Goal: Information Seeking & Learning: Learn about a topic

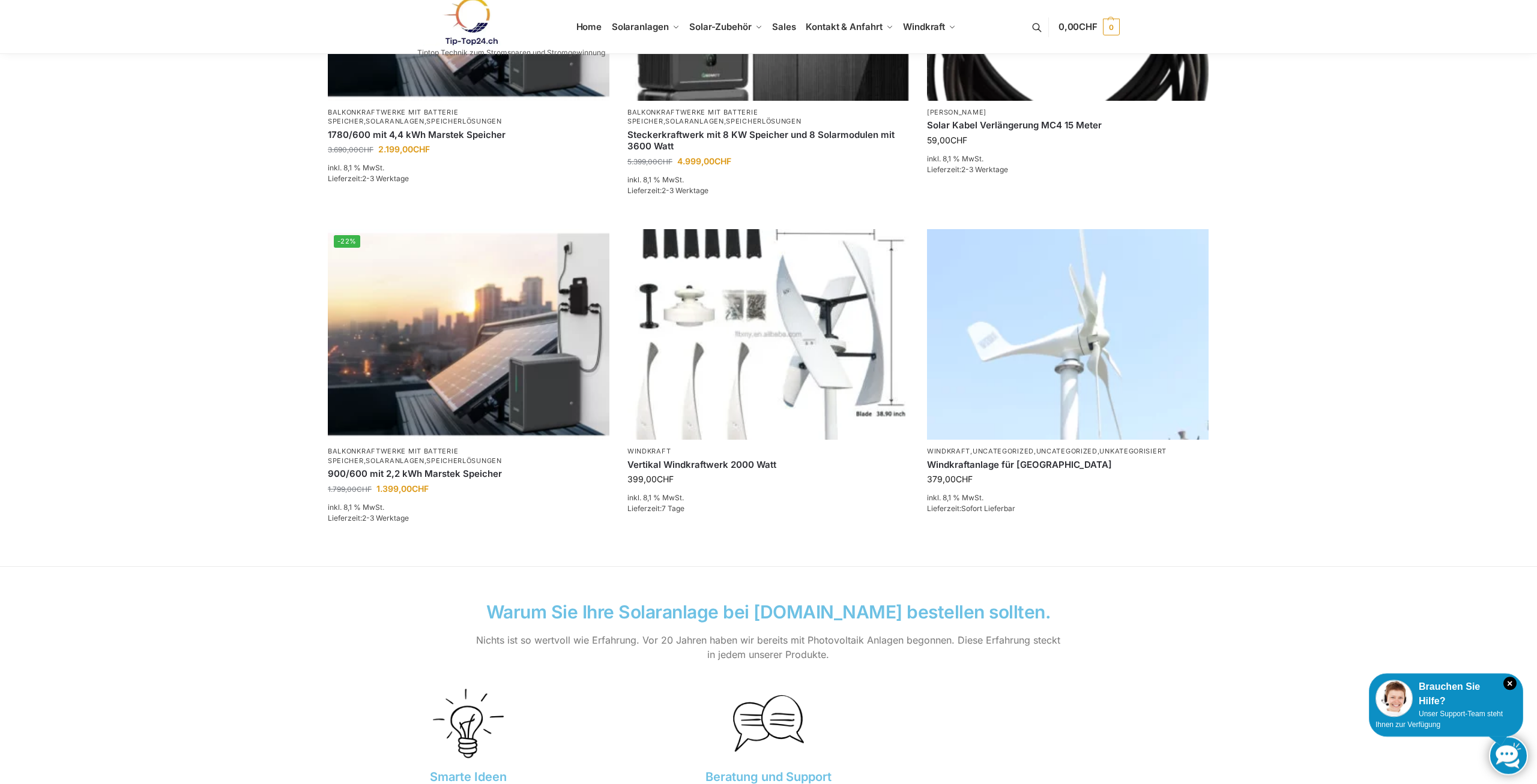
scroll to position [673, 0]
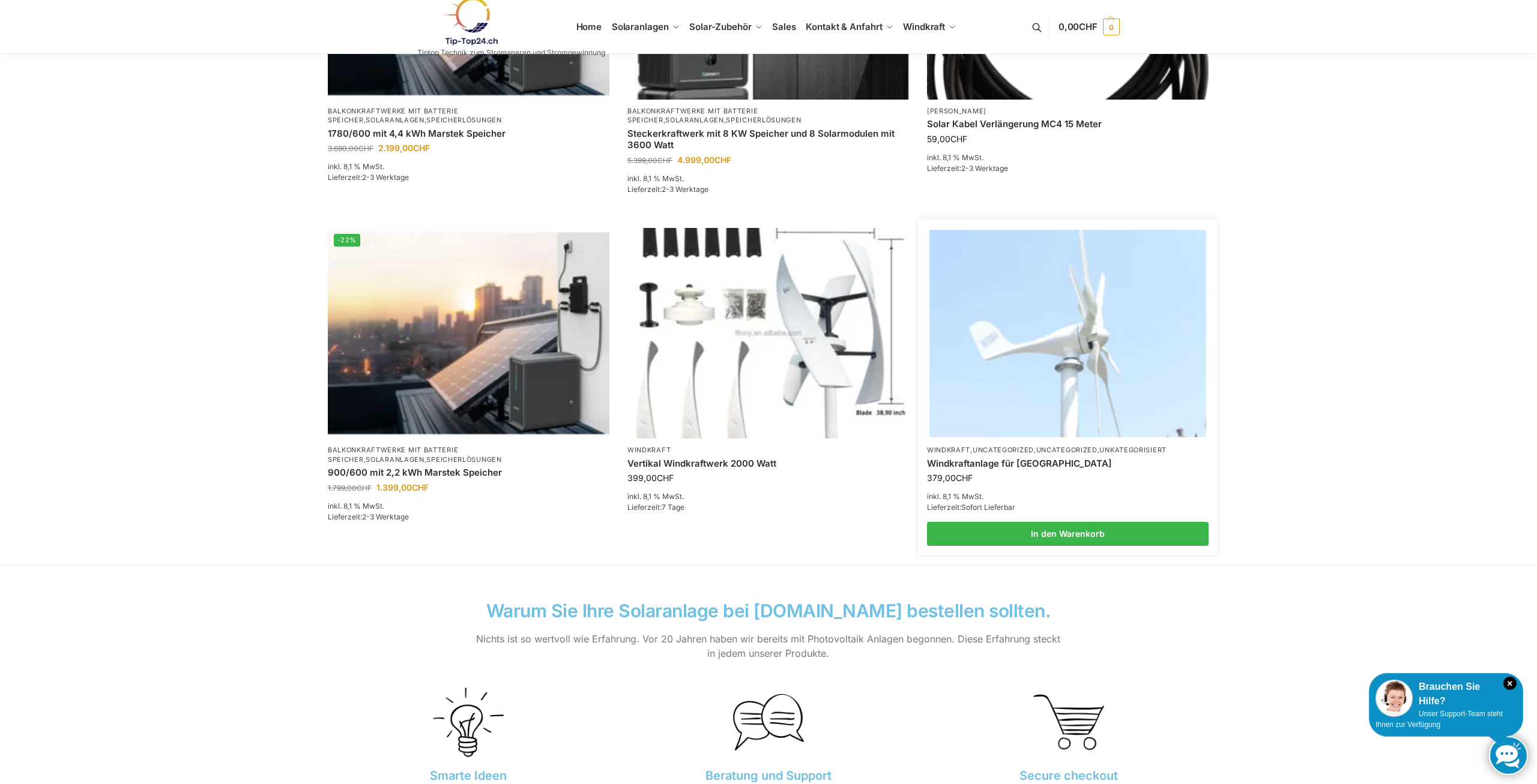
click at [1038, 394] on img at bounding box center [1067, 334] width 276 height 207
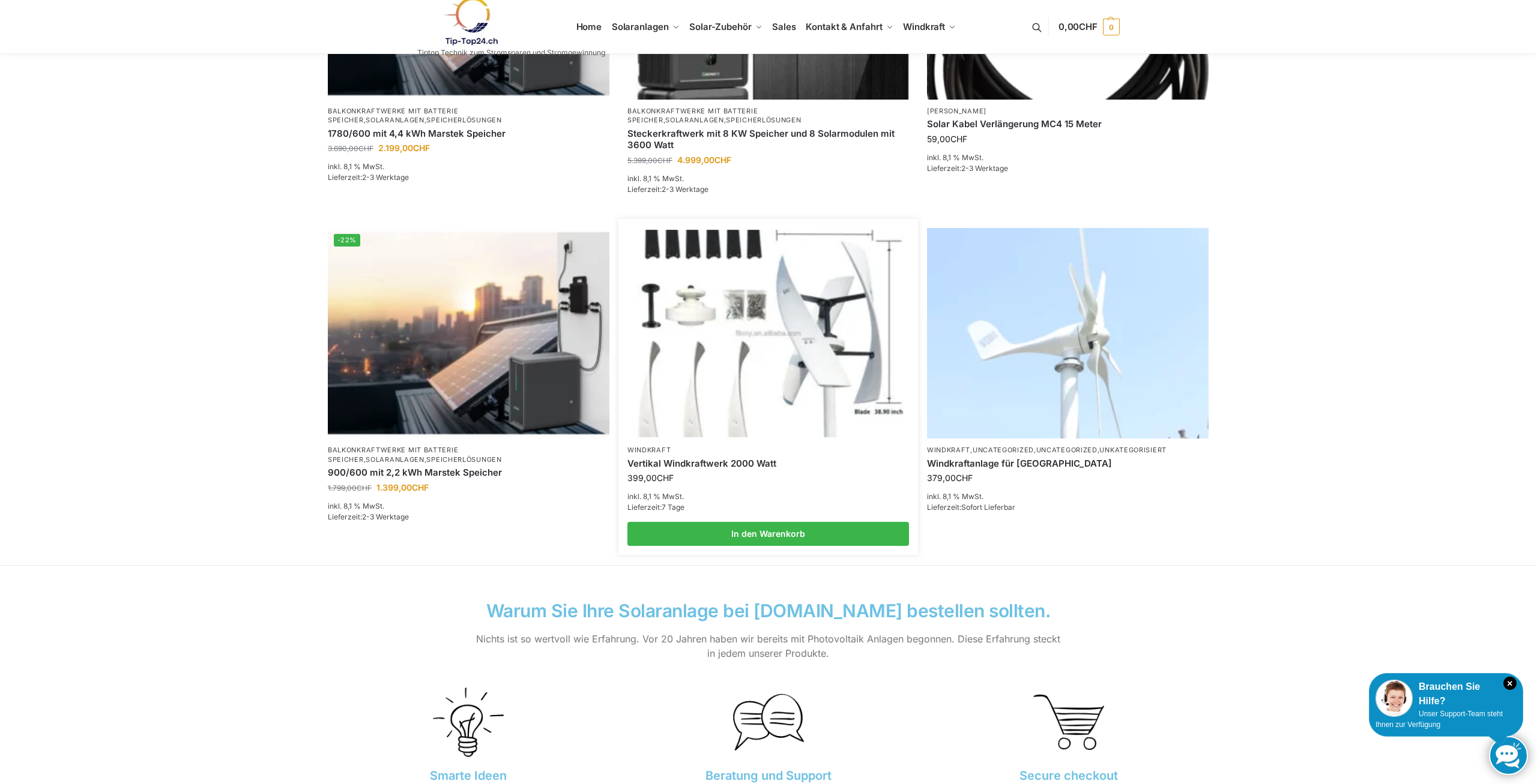
click at [860, 327] on img at bounding box center [768, 334] width 276 height 207
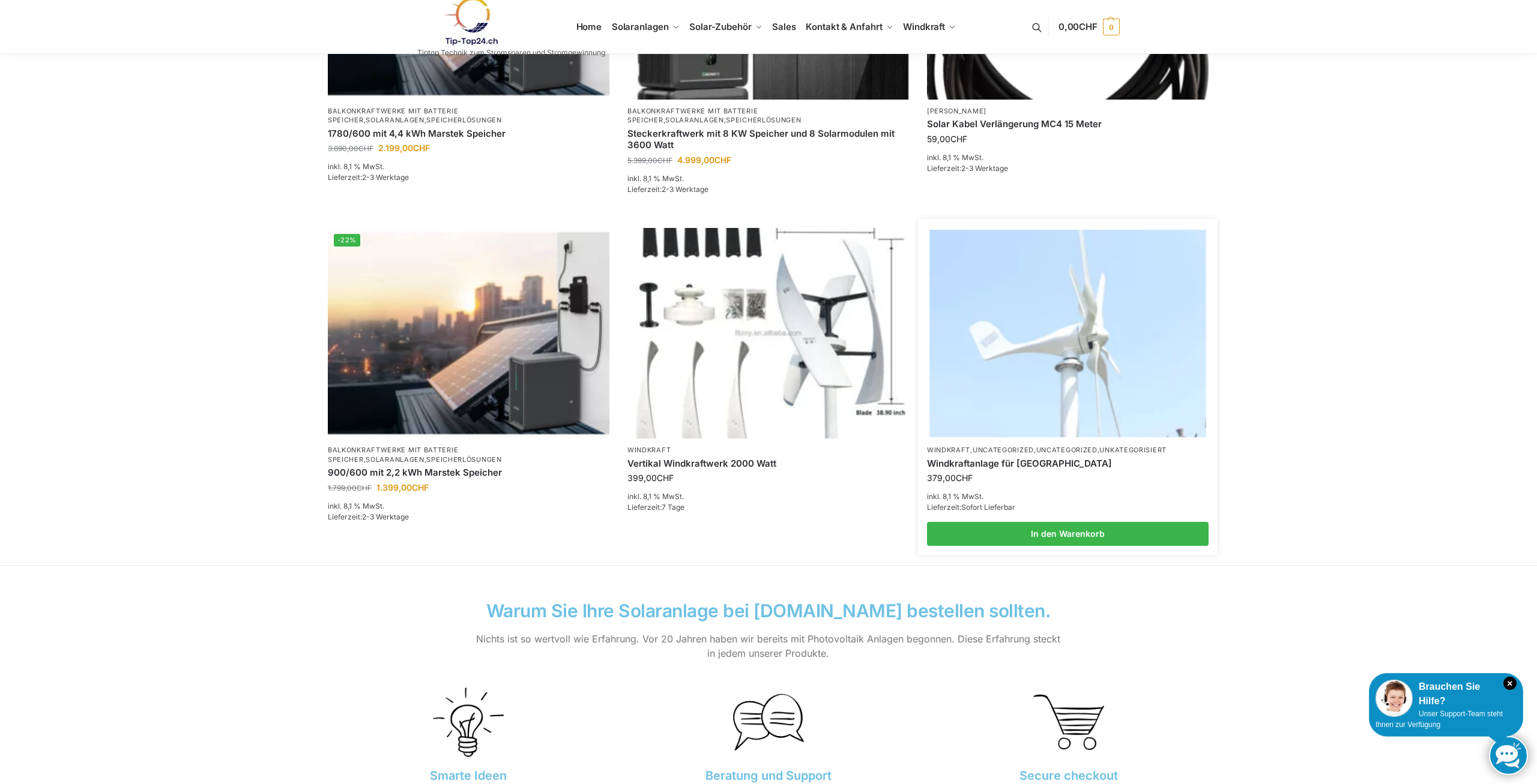
click at [1043, 340] on img at bounding box center [1067, 334] width 276 height 207
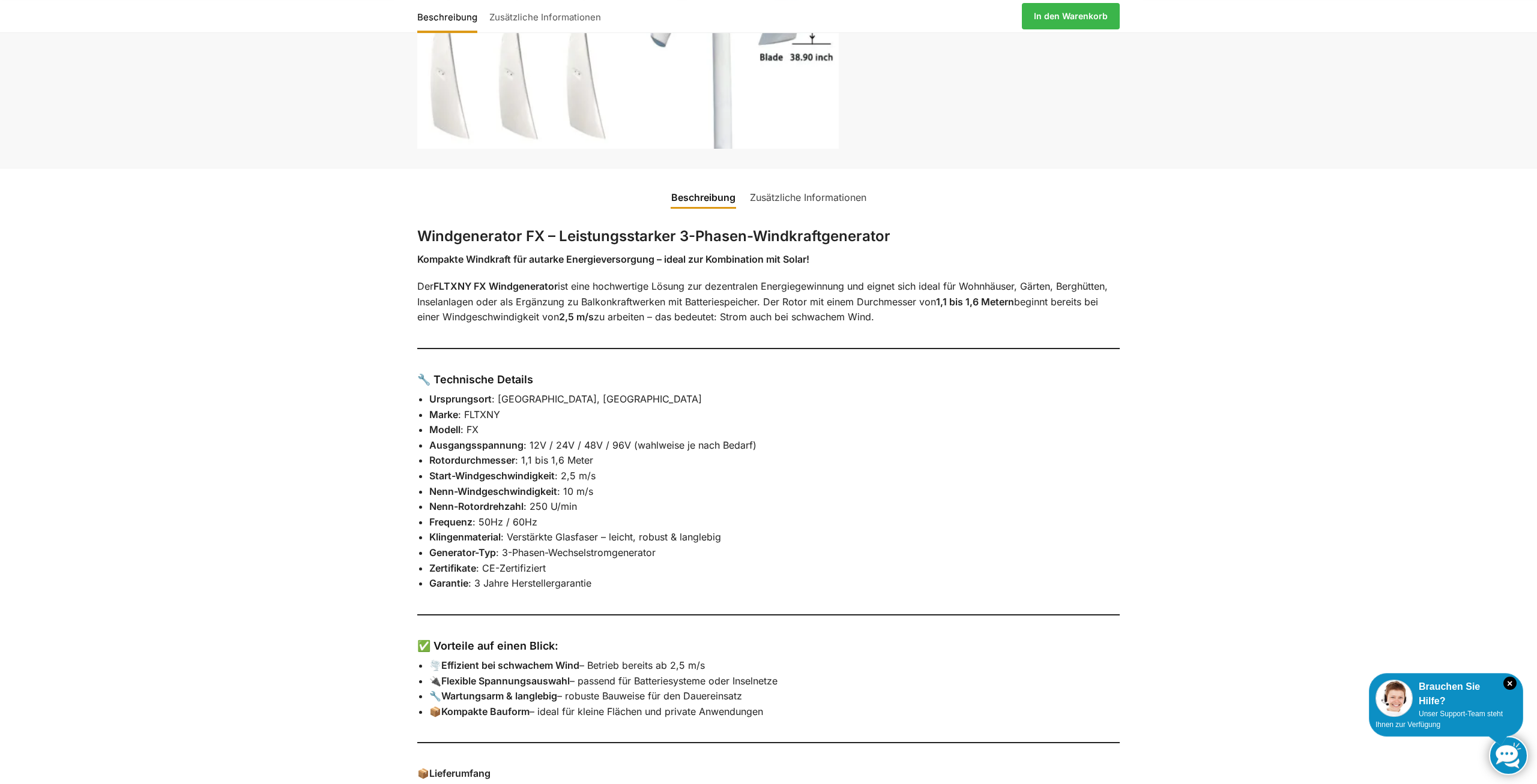
scroll to position [367, 0]
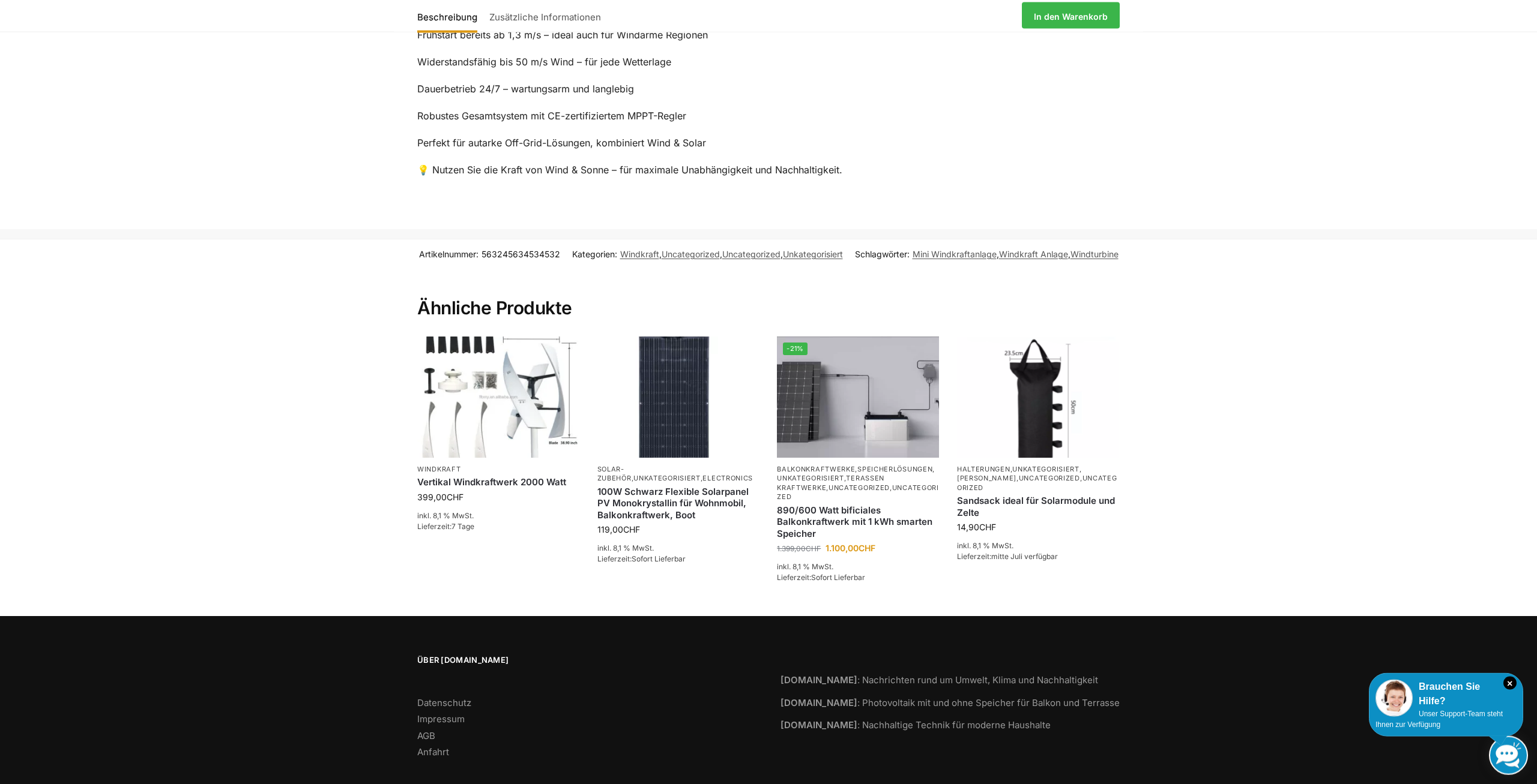
scroll to position [1388, 0]
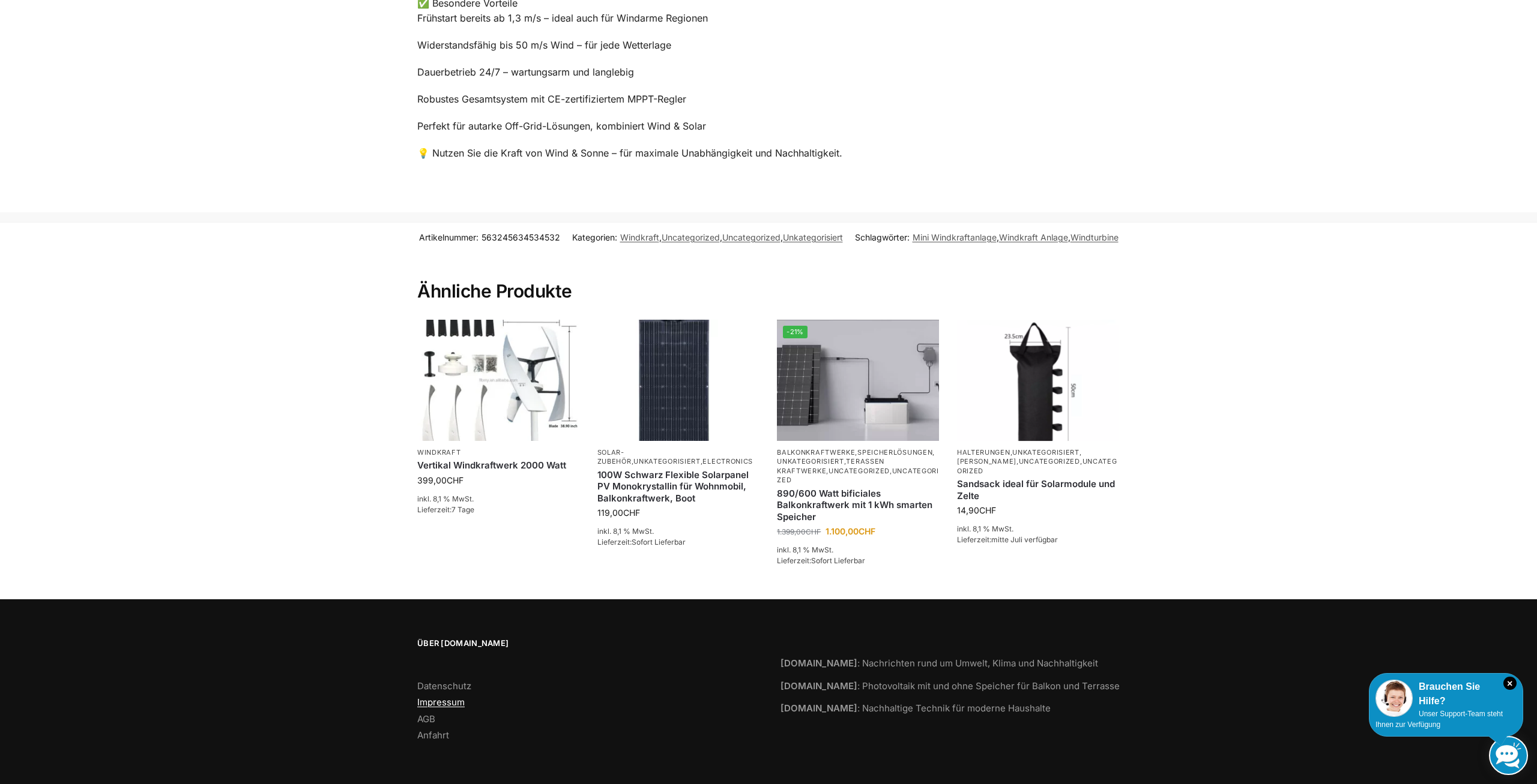
click at [442, 703] on link "Impressum" at bounding box center [441, 702] width 48 height 11
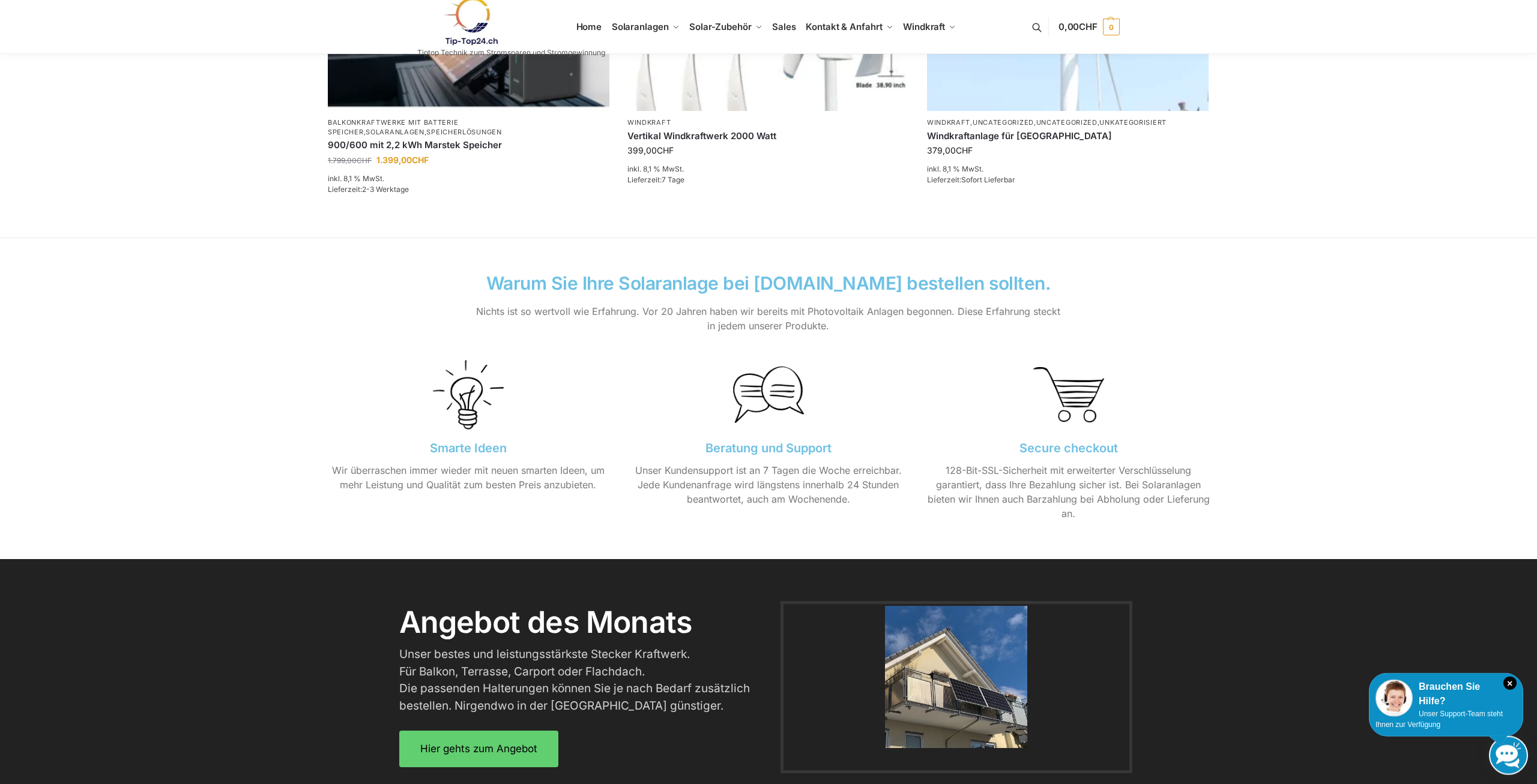
scroll to position [974, 0]
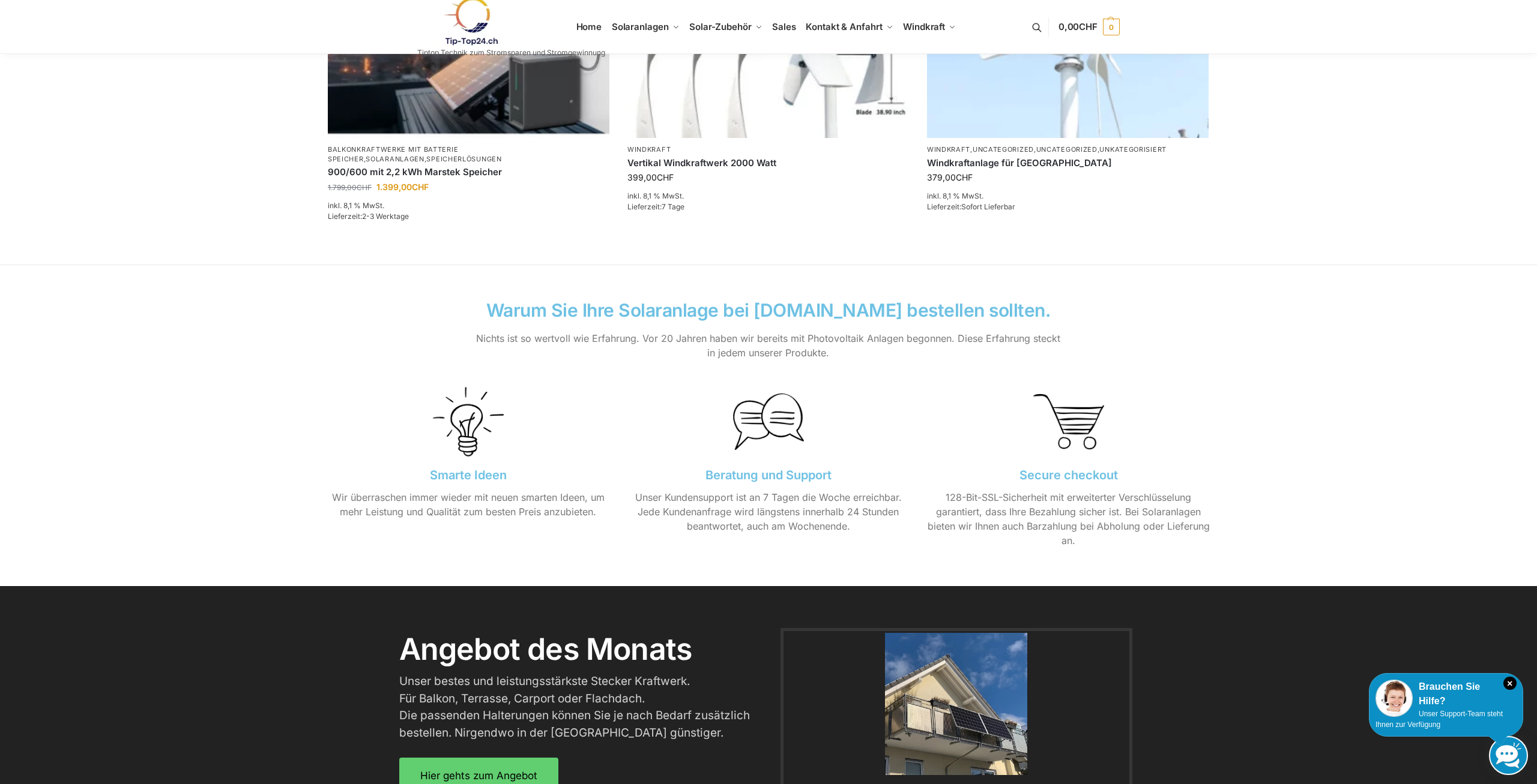
click at [463, 420] on img at bounding box center [467, 421] width 70 height 70
click at [1005, 94] on img at bounding box center [1067, 32] width 276 height 207
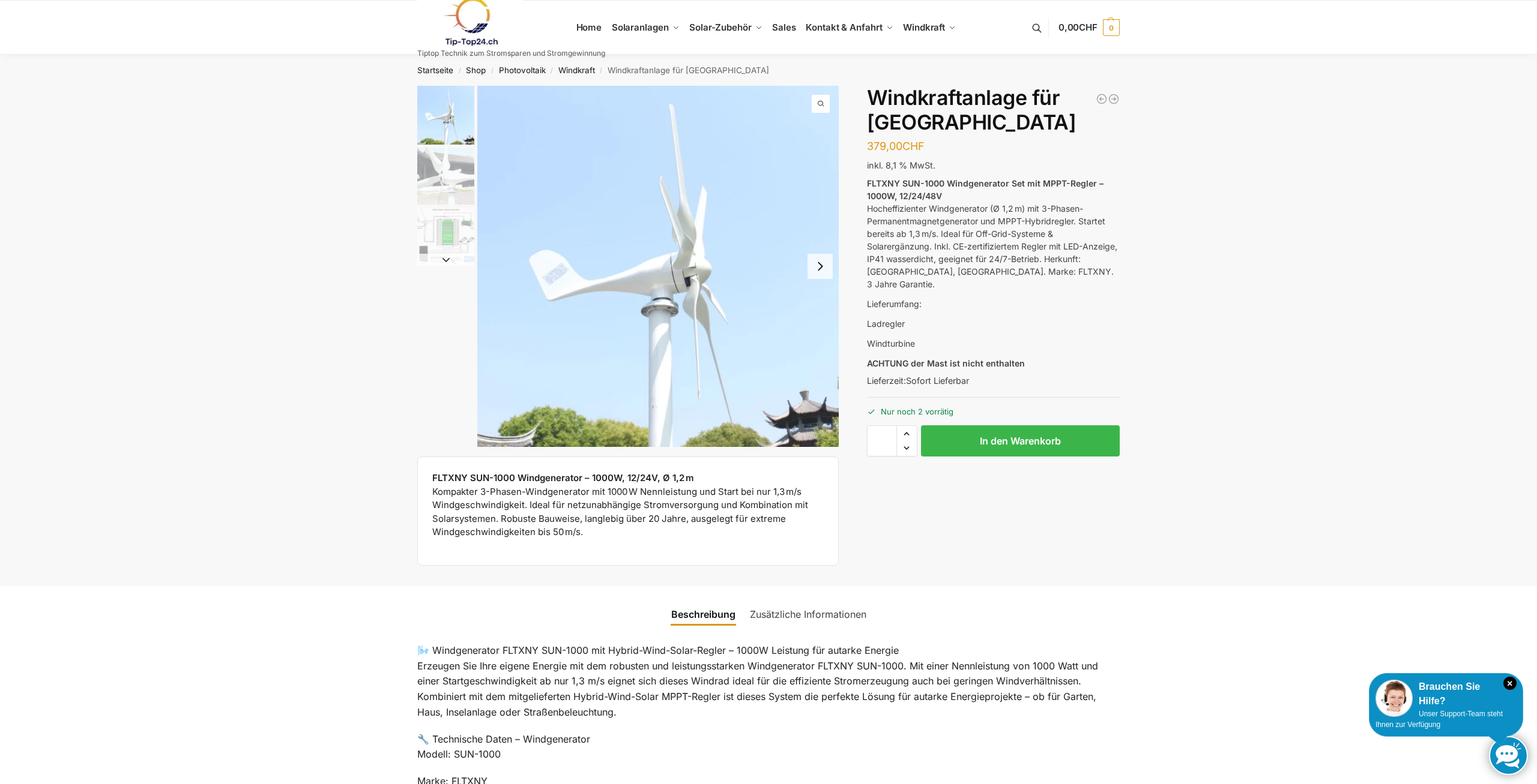
click at [824, 263] on button "Next slide" at bounding box center [820, 266] width 25 height 25
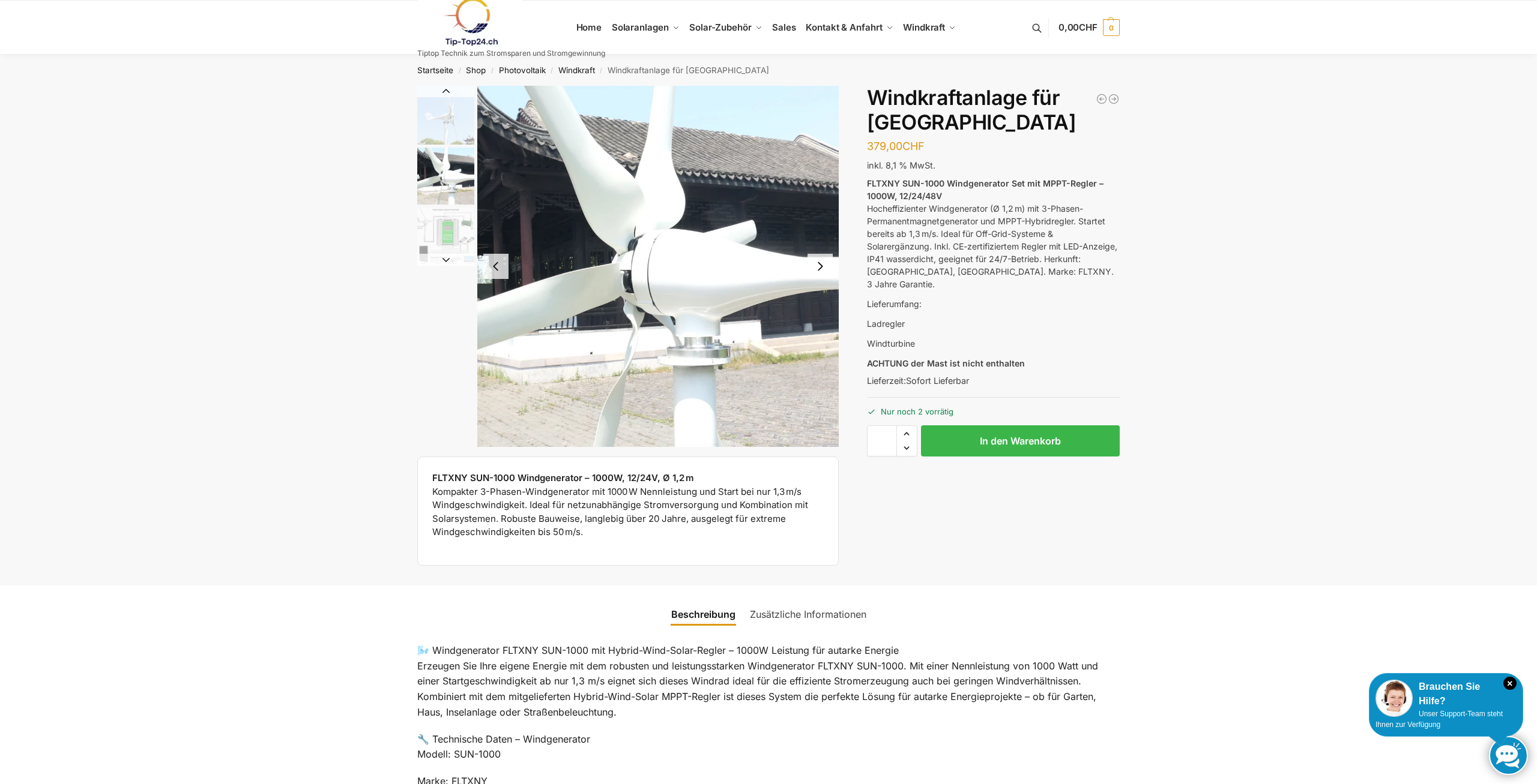
click at [824, 263] on button "Next slide" at bounding box center [820, 266] width 25 height 25
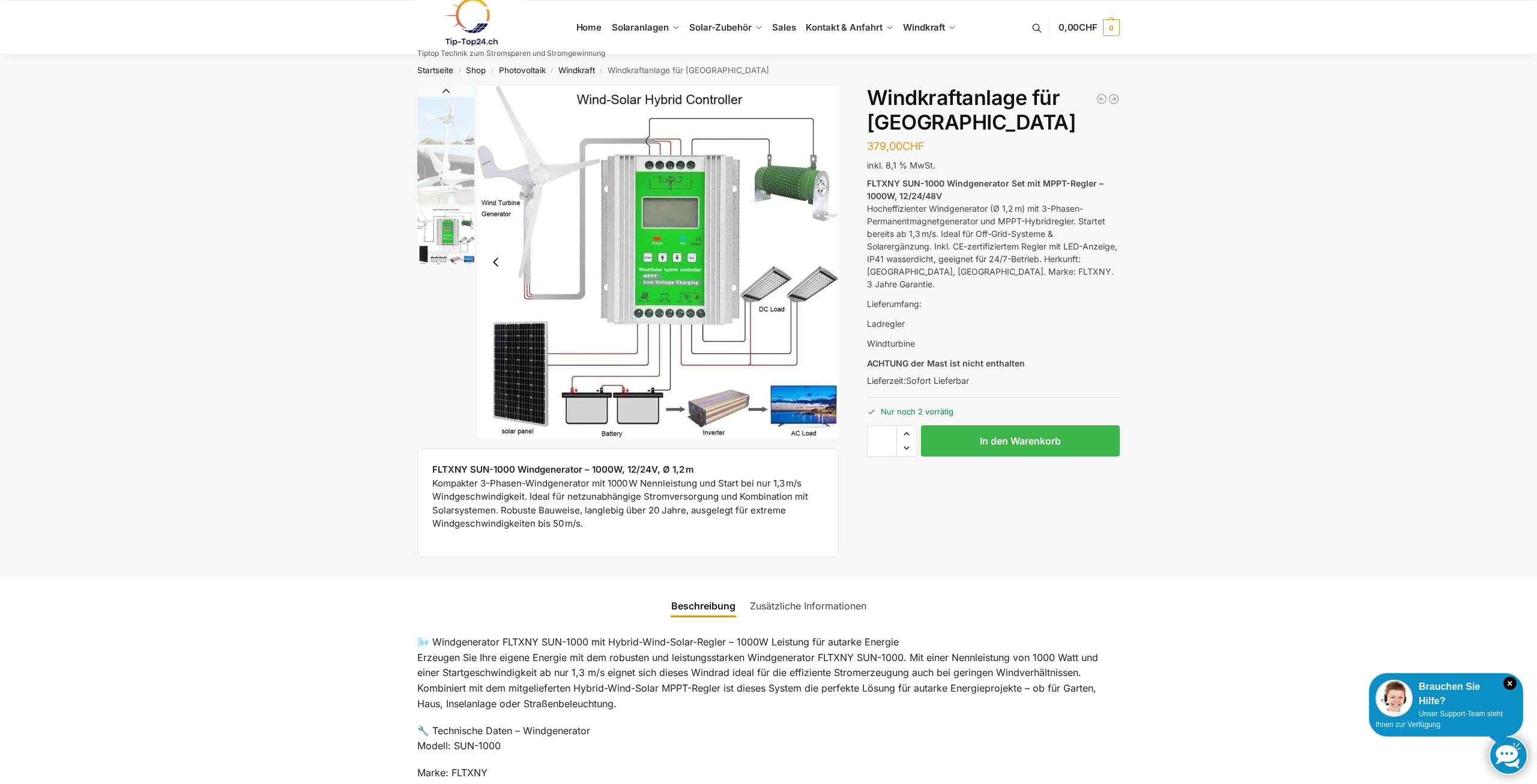
click at [664, 257] on img "3 / 3" at bounding box center [658, 263] width 362 height 353
click at [497, 264] on button "Previous slide" at bounding box center [495, 262] width 25 height 25
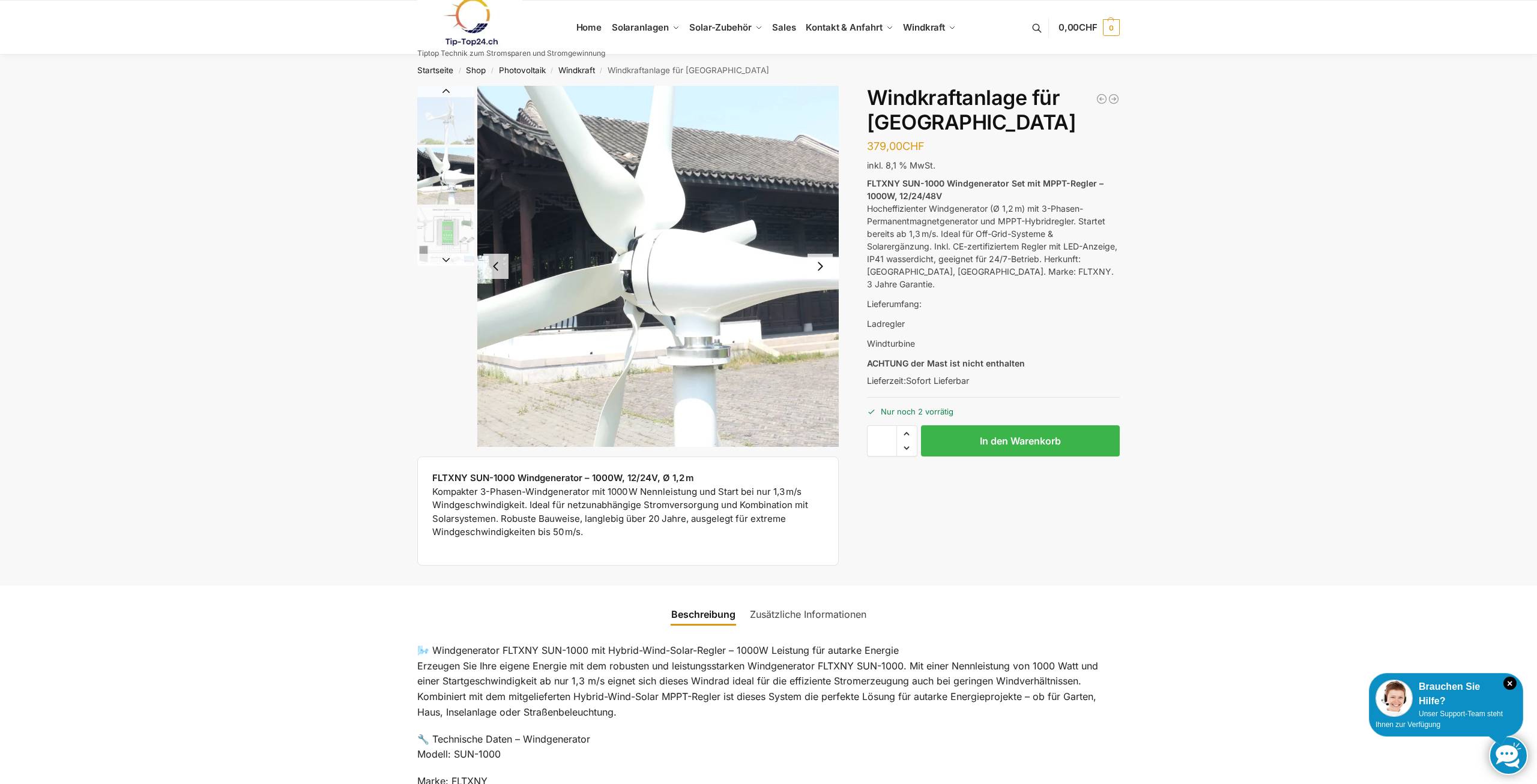
click at [497, 264] on button "Previous slide" at bounding box center [495, 266] width 25 height 25
